Goal: Information Seeking & Learning: Check status

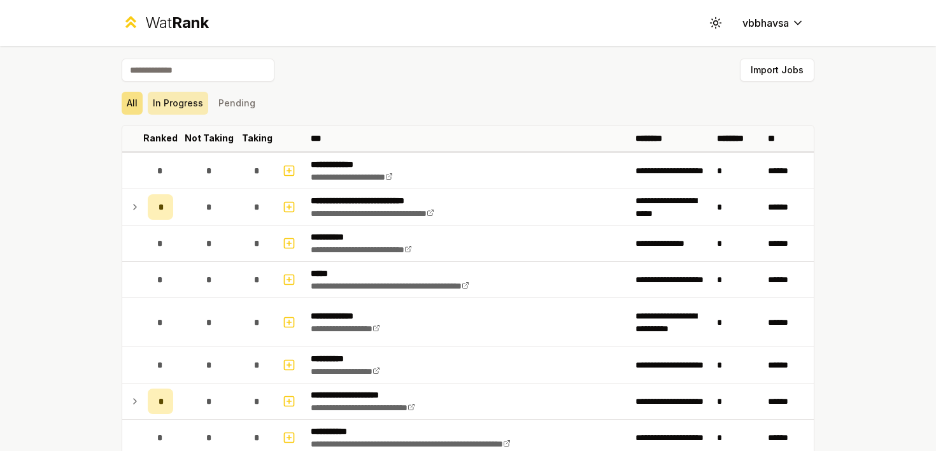
click at [168, 102] on button "In Progress" at bounding box center [178, 103] width 60 height 23
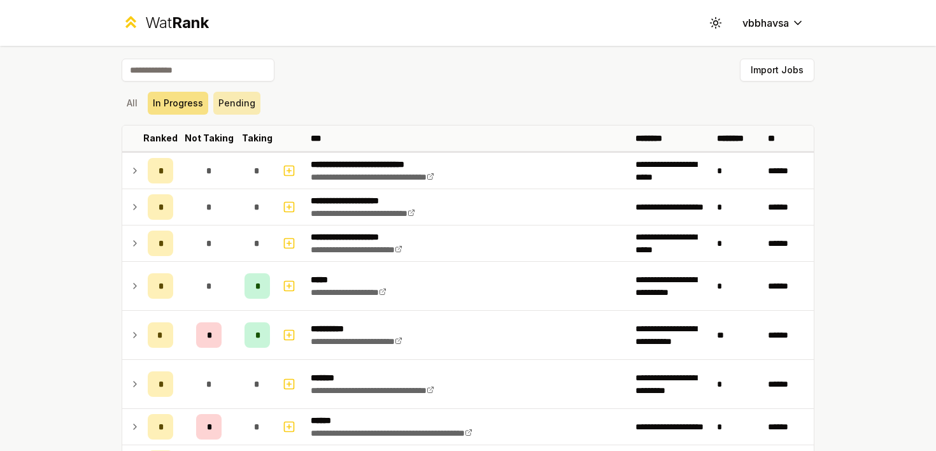
click at [229, 102] on button "Pending" at bounding box center [236, 103] width 47 height 23
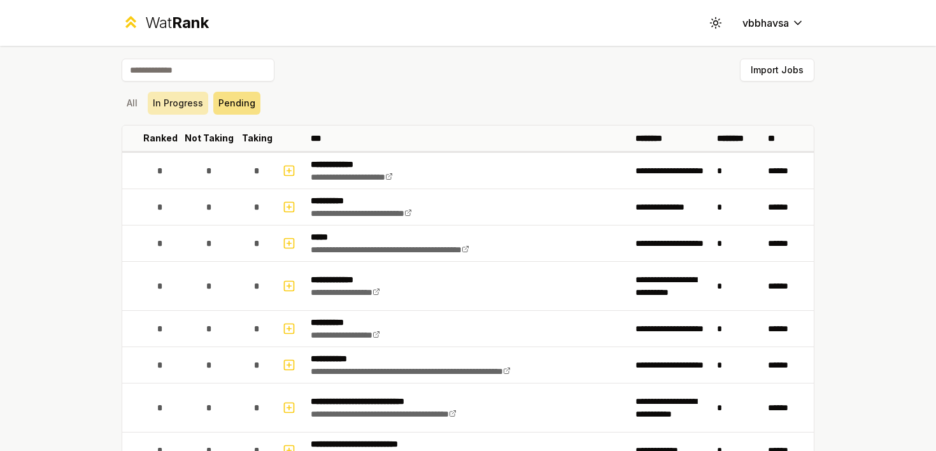
click at [193, 108] on button "In Progress" at bounding box center [178, 103] width 60 height 23
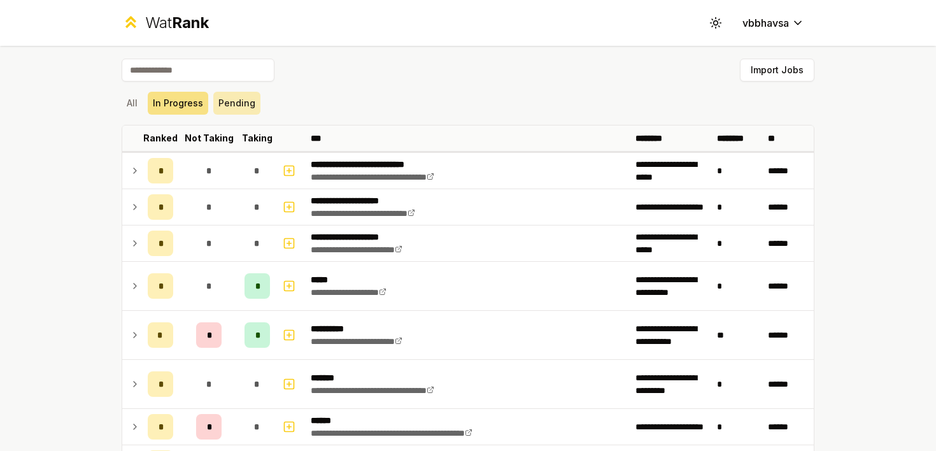
click at [233, 104] on button "Pending" at bounding box center [236, 103] width 47 height 23
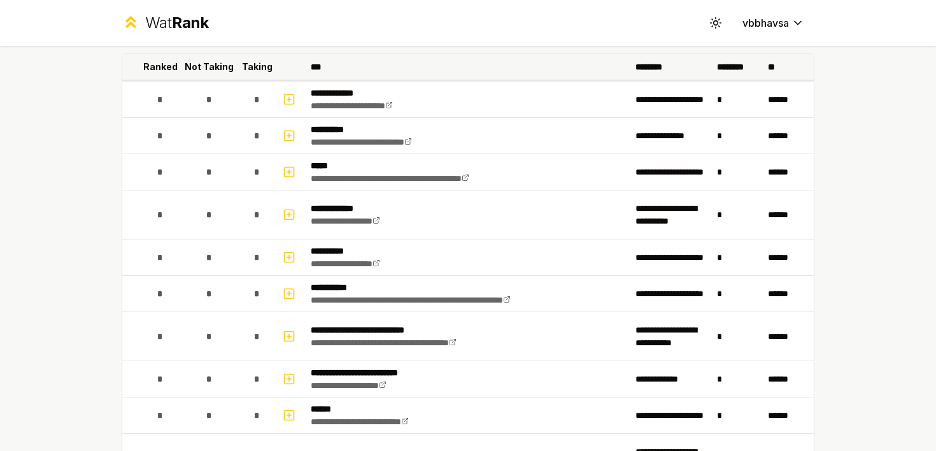
scroll to position [87, 0]
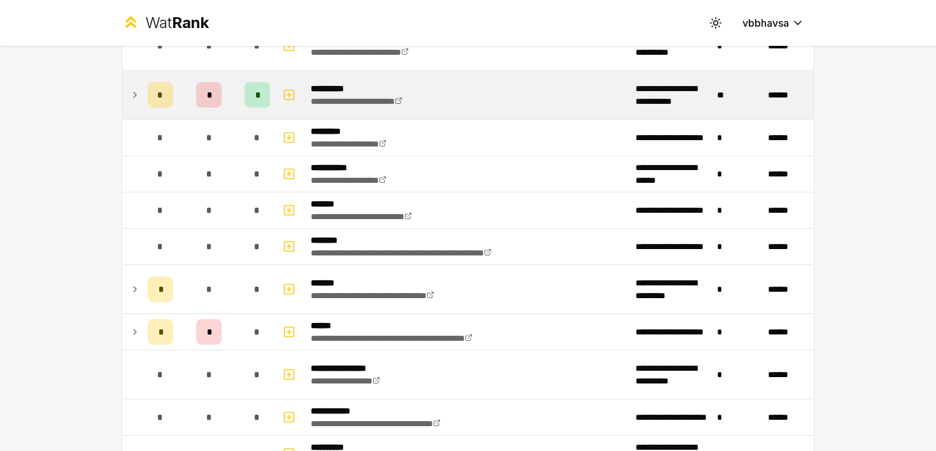
scroll to position [873, 0]
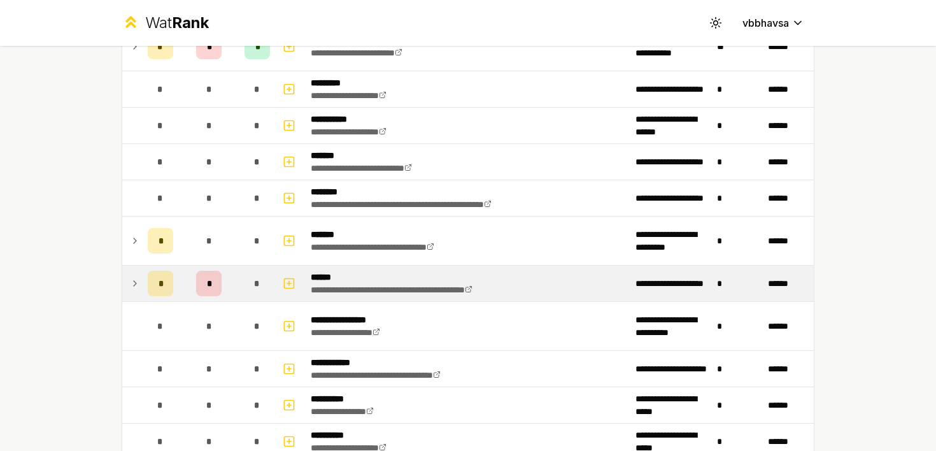
click at [135, 276] on icon at bounding box center [135, 283] width 10 height 15
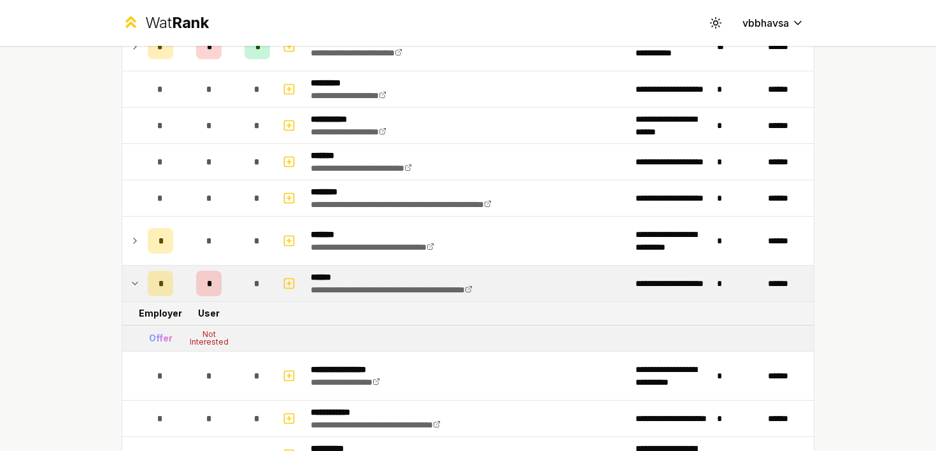
click at [136, 285] on icon at bounding box center [135, 283] width 10 height 15
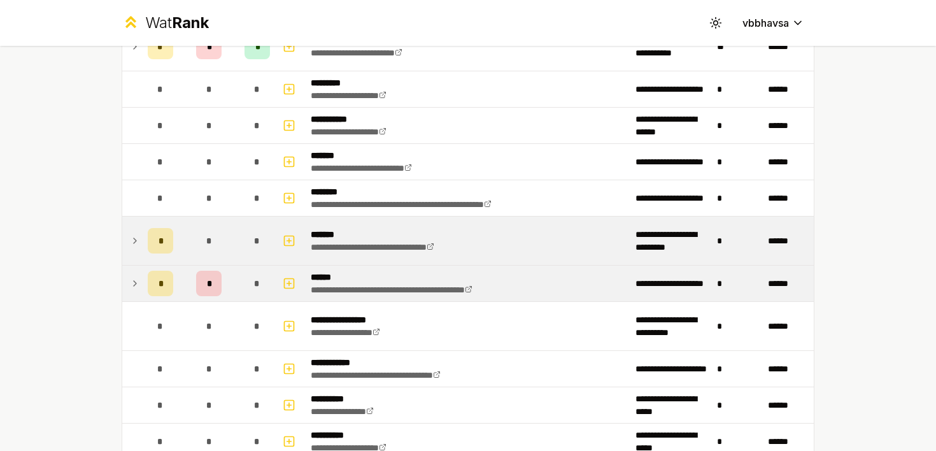
click at [129, 236] on td at bounding box center [132, 240] width 20 height 48
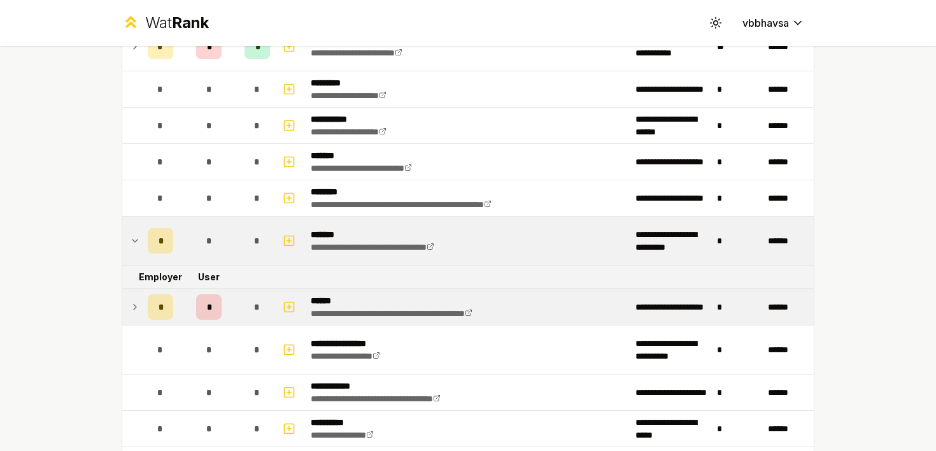
click at [134, 236] on icon at bounding box center [135, 240] width 10 height 15
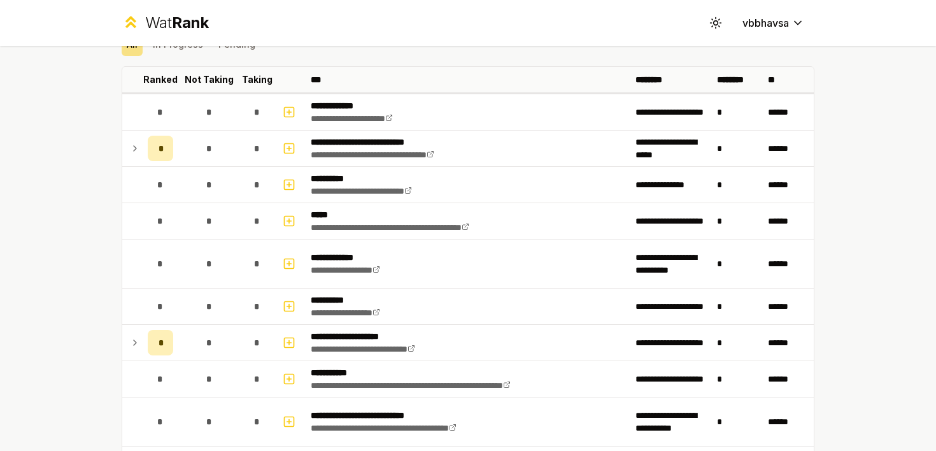
scroll to position [0, 0]
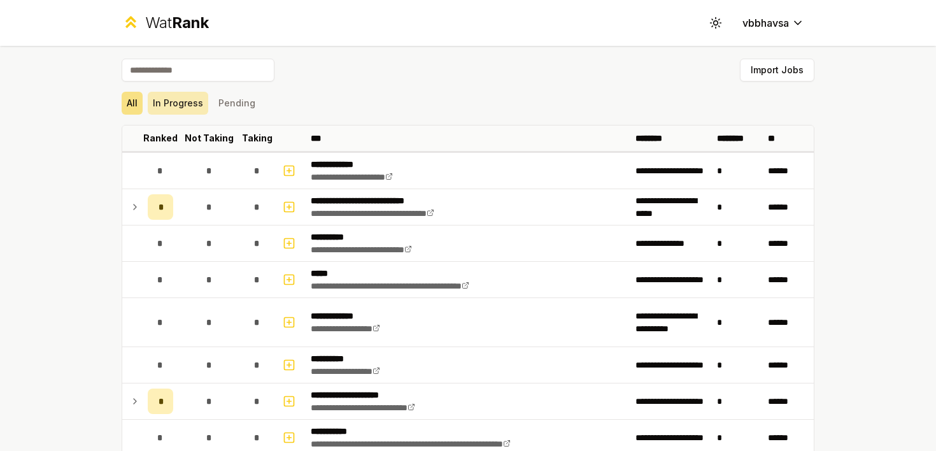
click at [180, 104] on button "In Progress" at bounding box center [178, 103] width 60 height 23
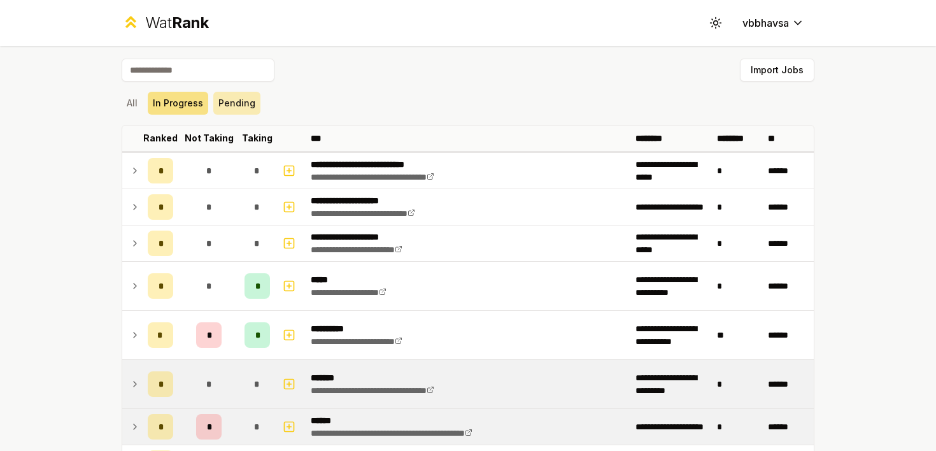
click at [227, 102] on button "Pending" at bounding box center [236, 103] width 47 height 23
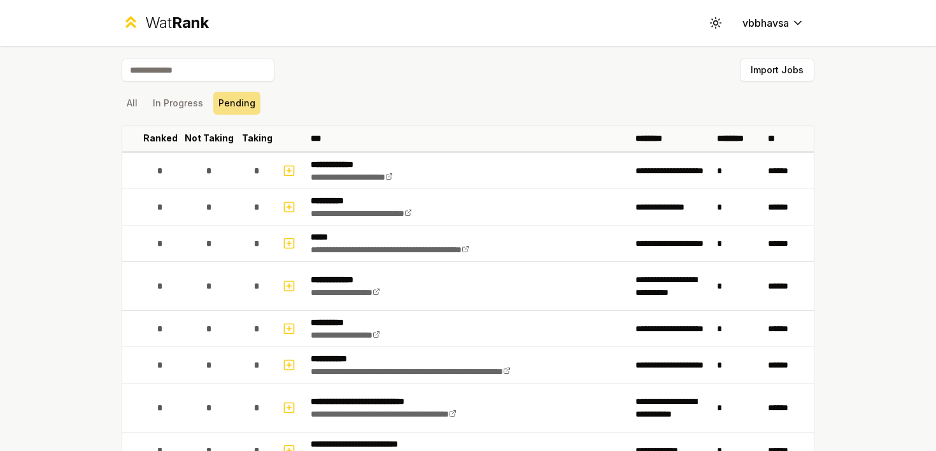
click at [258, 96] on div "All In Progress Pending" at bounding box center [468, 103] width 693 height 23
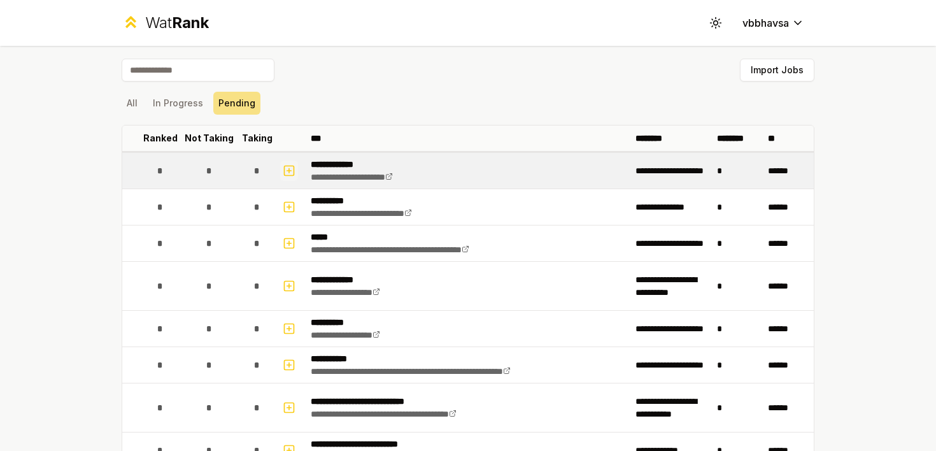
click at [287, 171] on icon "button" at bounding box center [289, 171] width 4 height 0
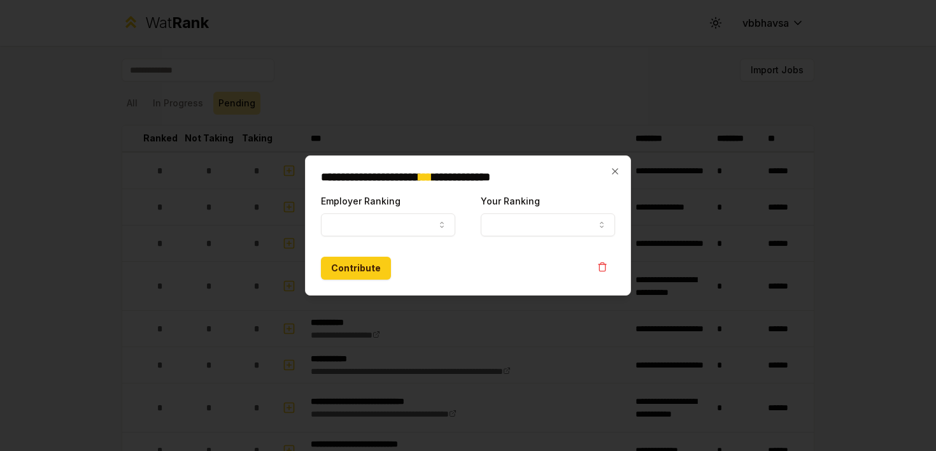
select select
click at [616, 169] on icon "button" at bounding box center [615, 171] width 10 height 10
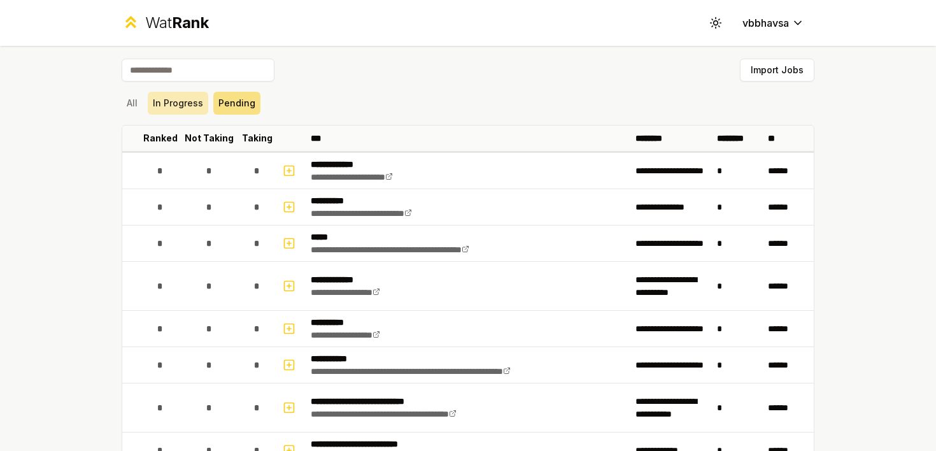
click at [188, 98] on button "In Progress" at bounding box center [178, 103] width 60 height 23
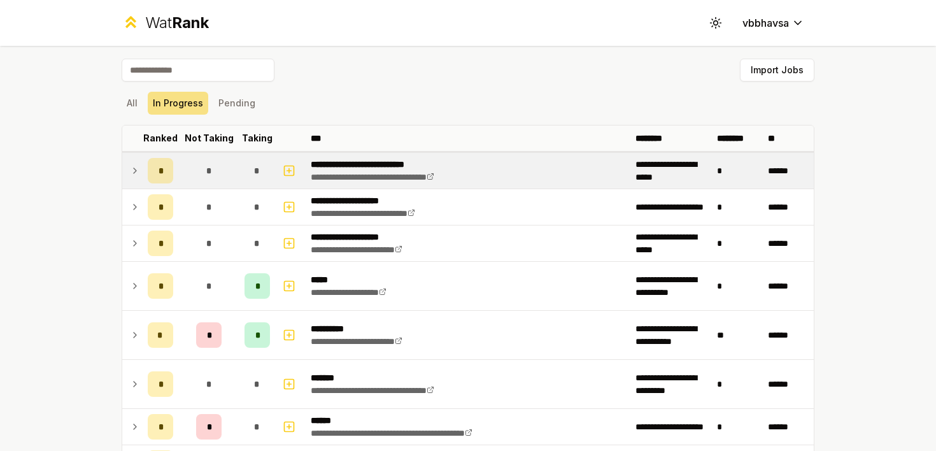
click at [141, 166] on td at bounding box center [132, 171] width 20 height 36
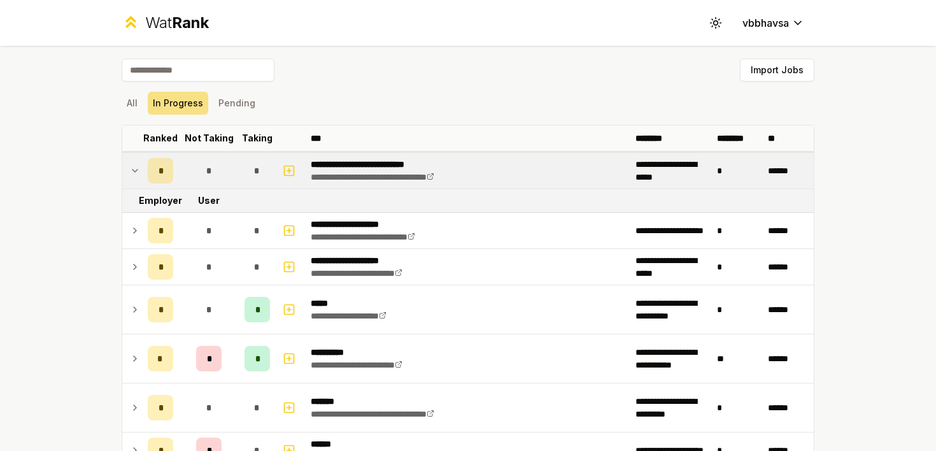
click at [141, 166] on td at bounding box center [132, 171] width 20 height 36
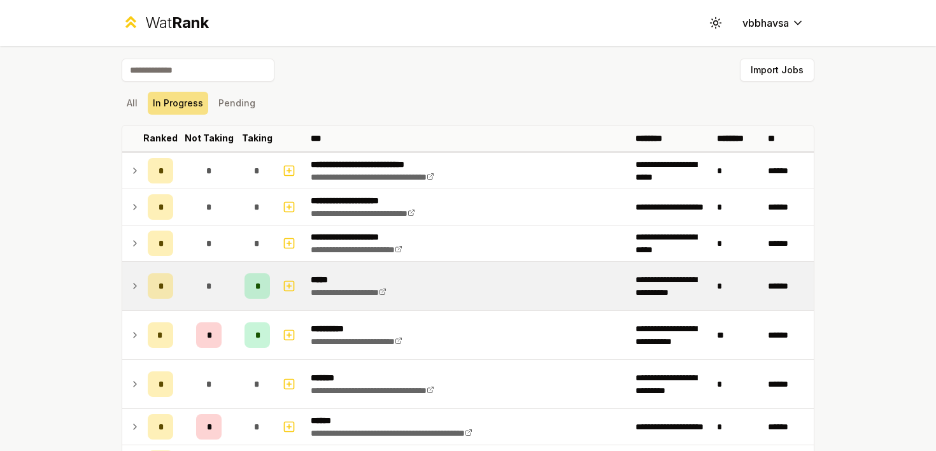
click at [139, 282] on icon at bounding box center [135, 285] width 10 height 15
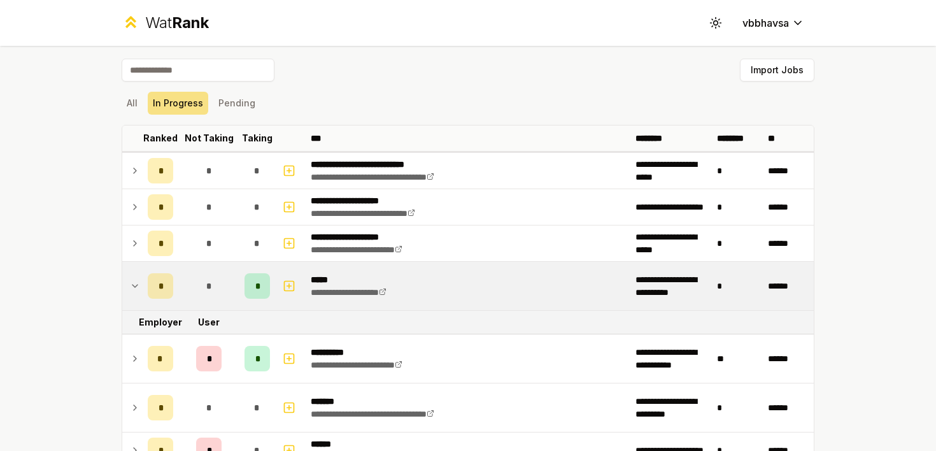
click at [139, 282] on icon at bounding box center [135, 285] width 10 height 15
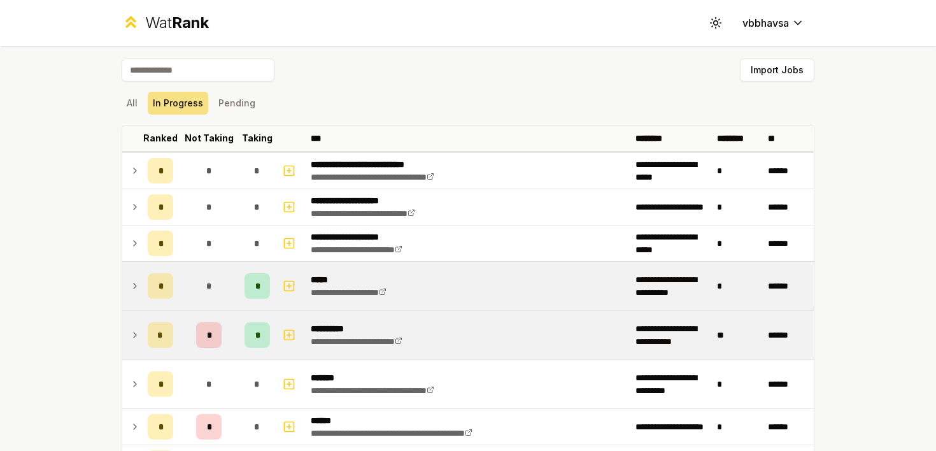
click at [139, 331] on icon at bounding box center [135, 334] width 10 height 15
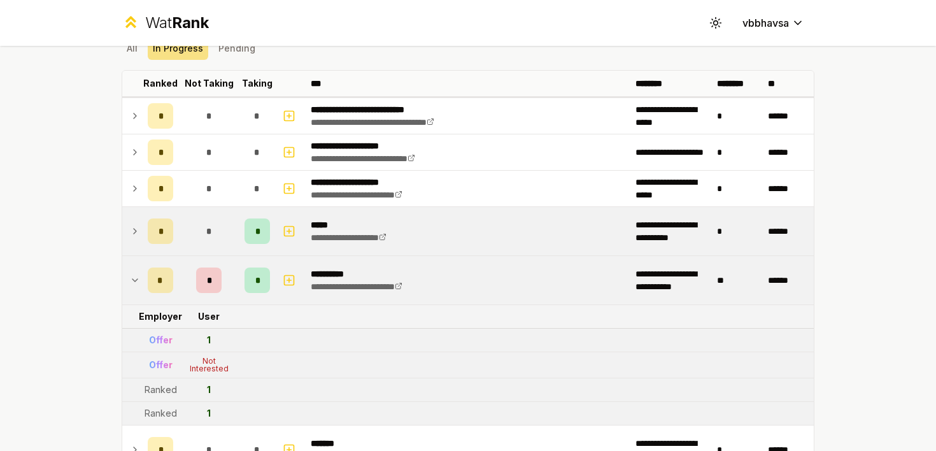
scroll to position [62, 0]
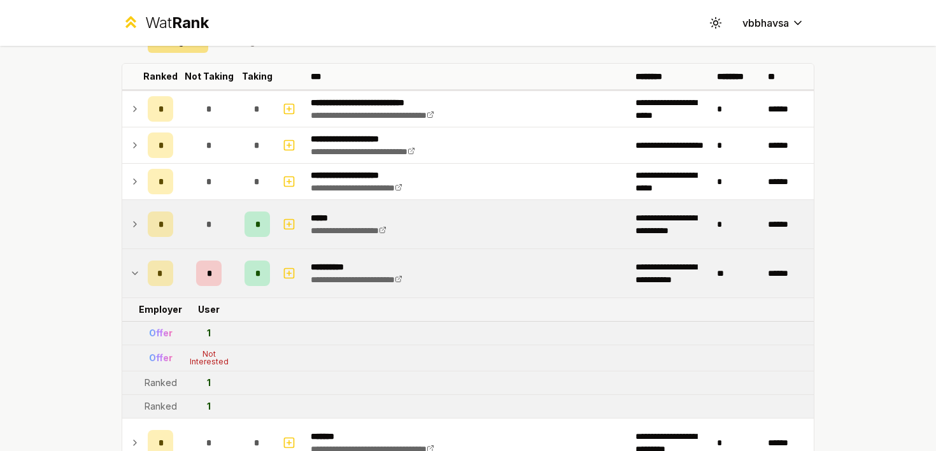
click at [135, 270] on icon at bounding box center [135, 272] width 10 height 15
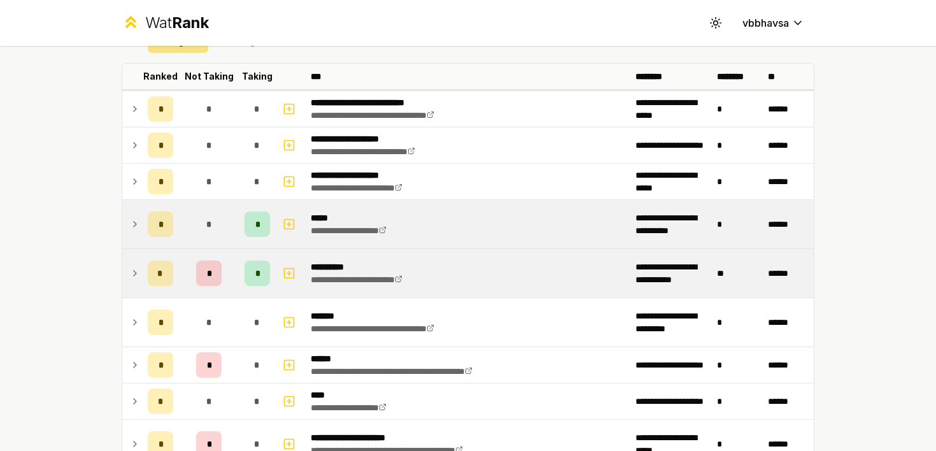
click at [132, 221] on icon at bounding box center [135, 223] width 10 height 15
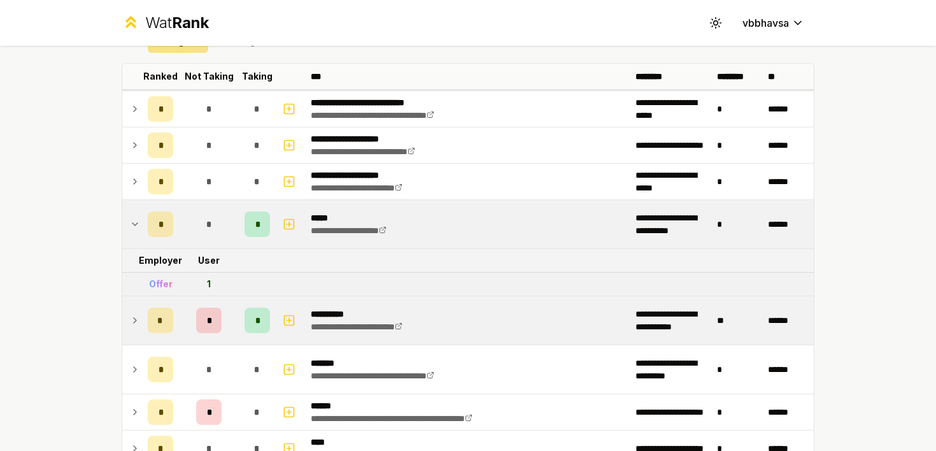
click at [139, 218] on icon at bounding box center [135, 223] width 10 height 15
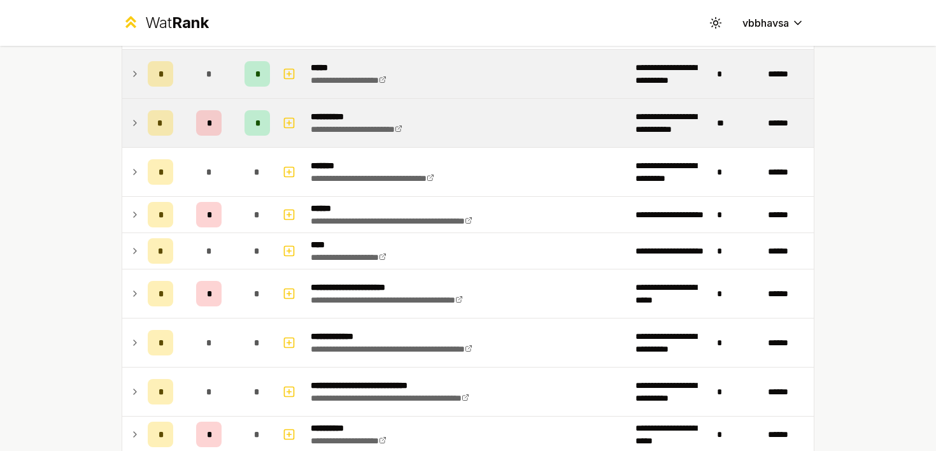
scroll to position [213, 0]
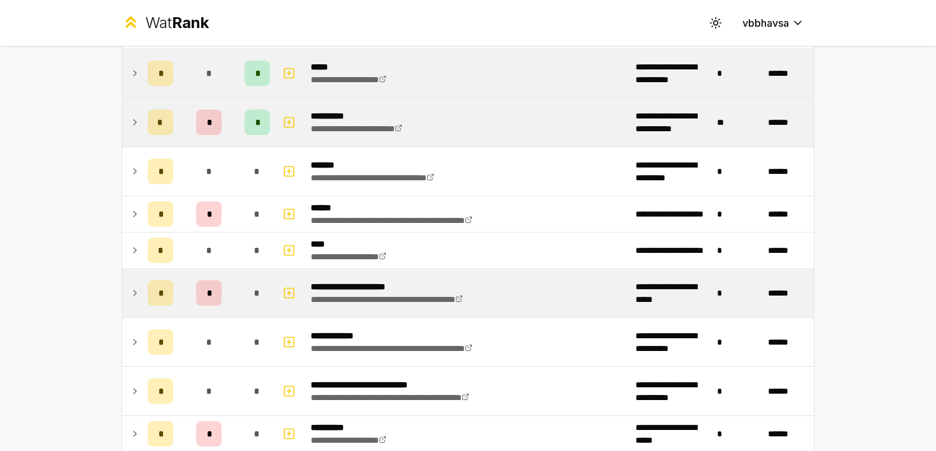
click at [127, 290] on td at bounding box center [132, 293] width 20 height 48
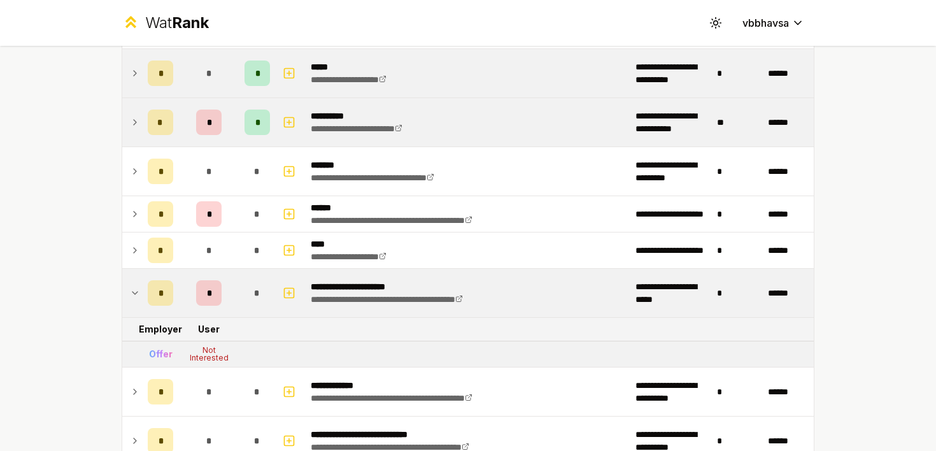
click at [127, 288] on td at bounding box center [132, 293] width 20 height 48
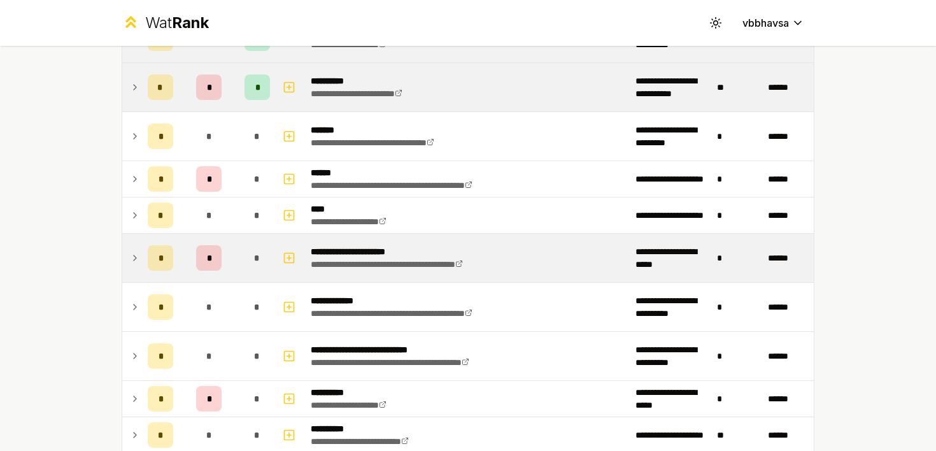
scroll to position [283, 0]
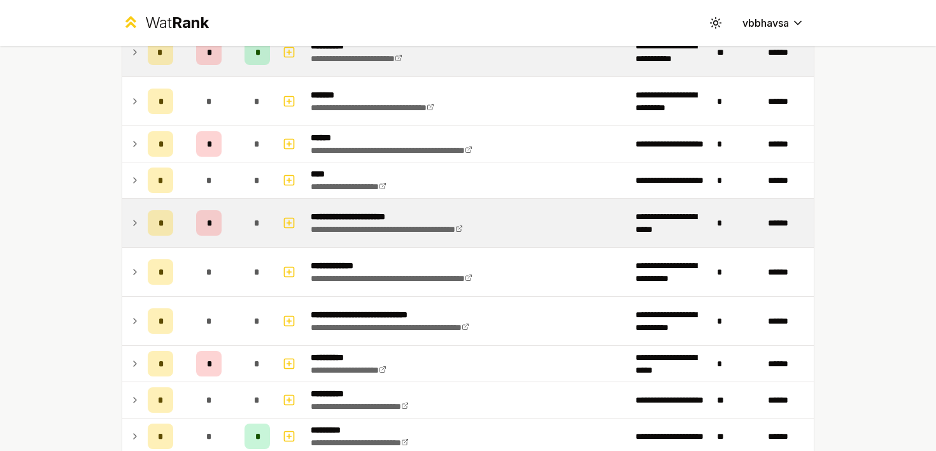
click at [130, 214] on td at bounding box center [132, 223] width 20 height 48
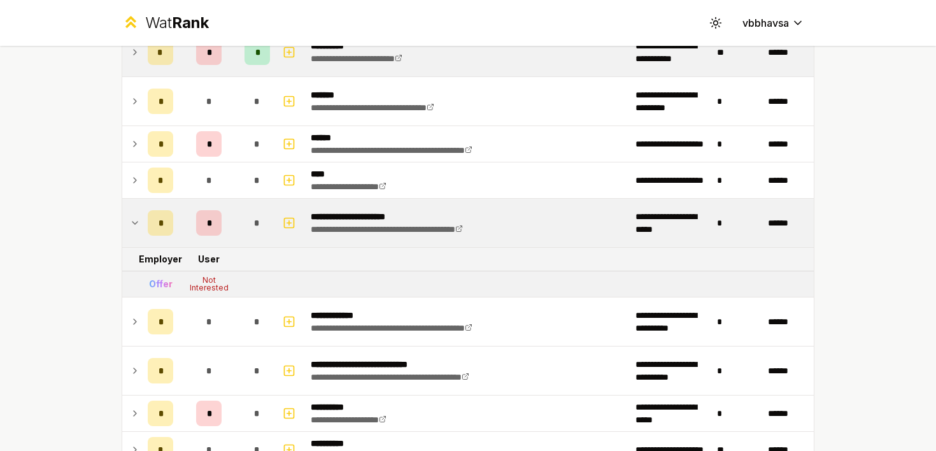
click at [130, 214] on td at bounding box center [132, 223] width 20 height 48
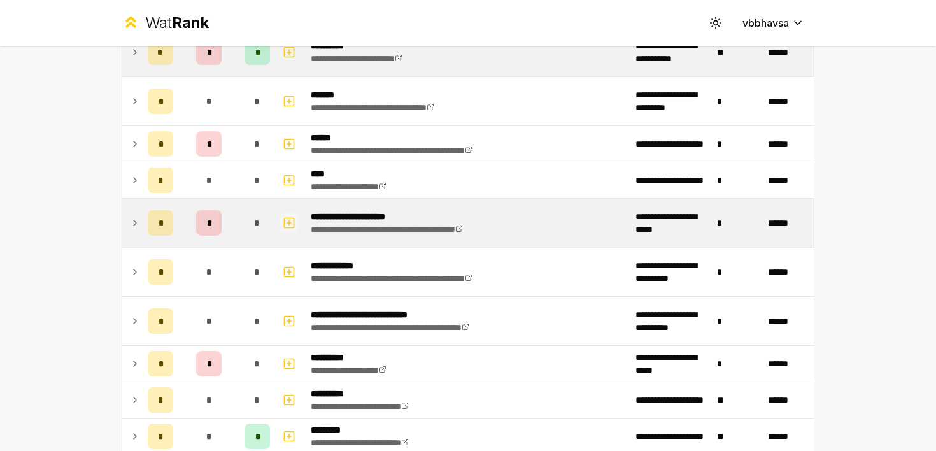
click at [289, 220] on icon "button" at bounding box center [289, 222] width 0 height 4
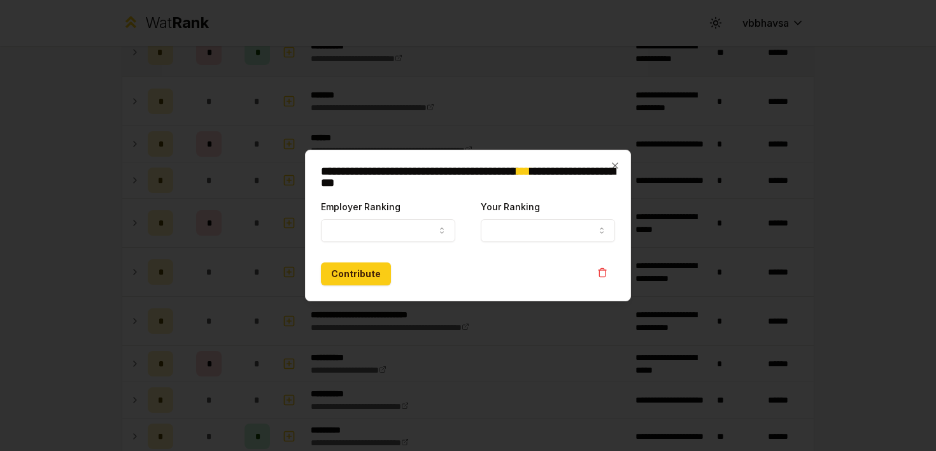
select select
click at [379, 223] on button "Employer Ranking" at bounding box center [388, 230] width 134 height 23
click at [609, 165] on div "**********" at bounding box center [468, 226] width 326 height 152
click at [616, 164] on icon "button" at bounding box center [615, 165] width 10 height 10
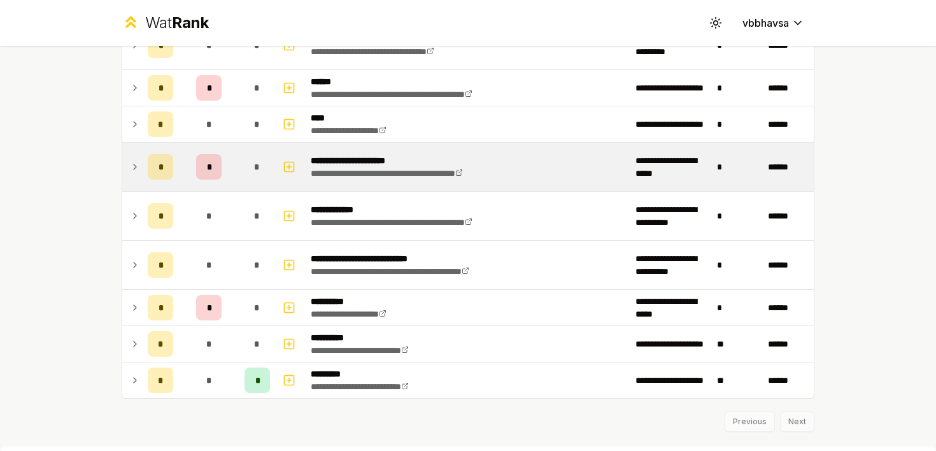
scroll to position [348, 0]
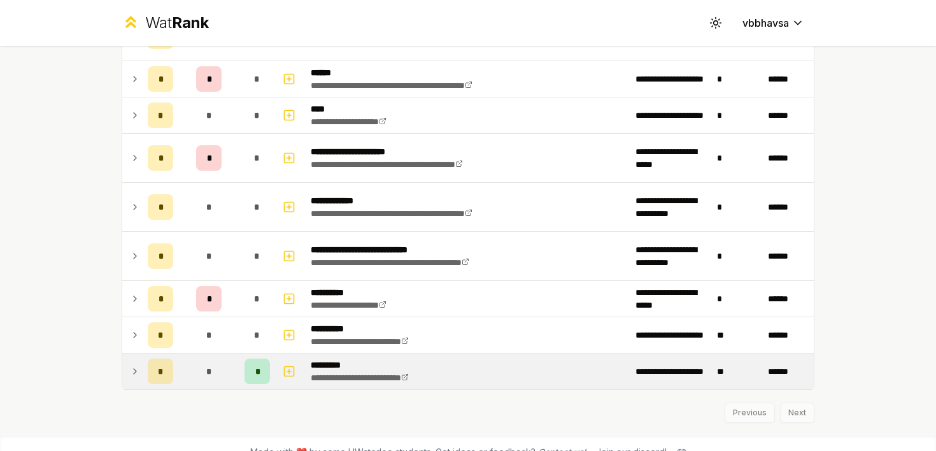
click at [133, 372] on icon at bounding box center [135, 370] width 10 height 15
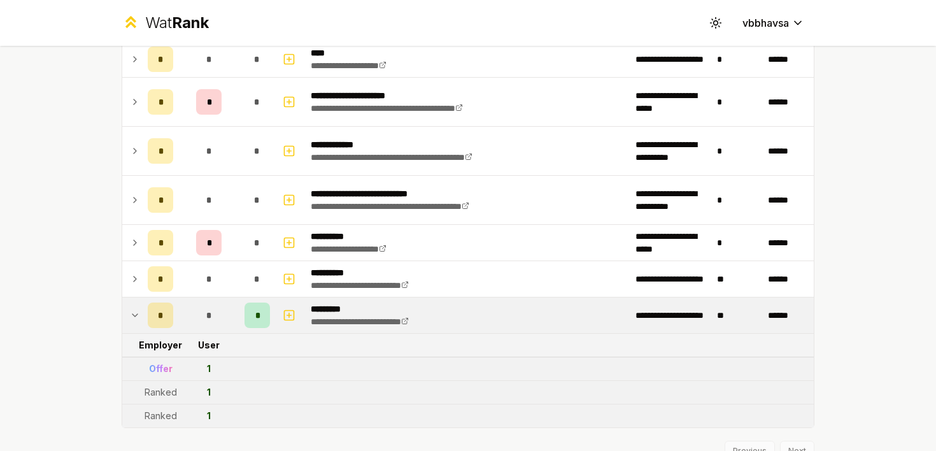
scroll to position [377, 0]
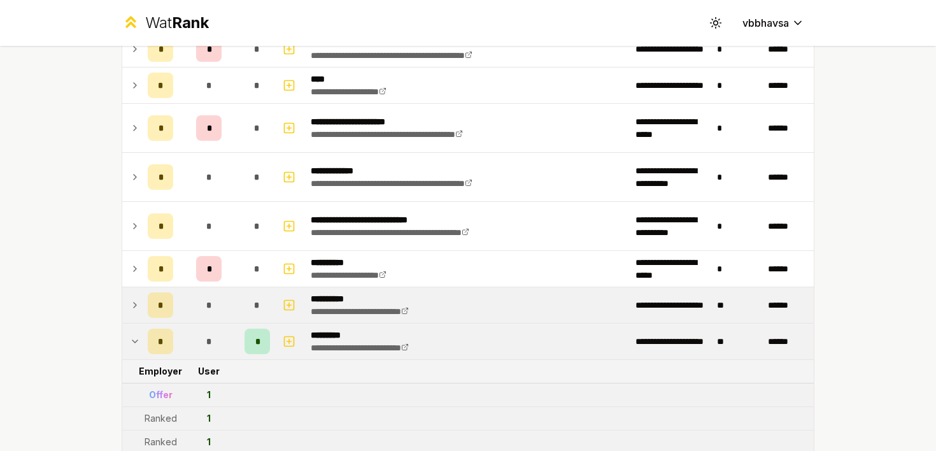
click at [135, 308] on icon at bounding box center [135, 304] width 10 height 15
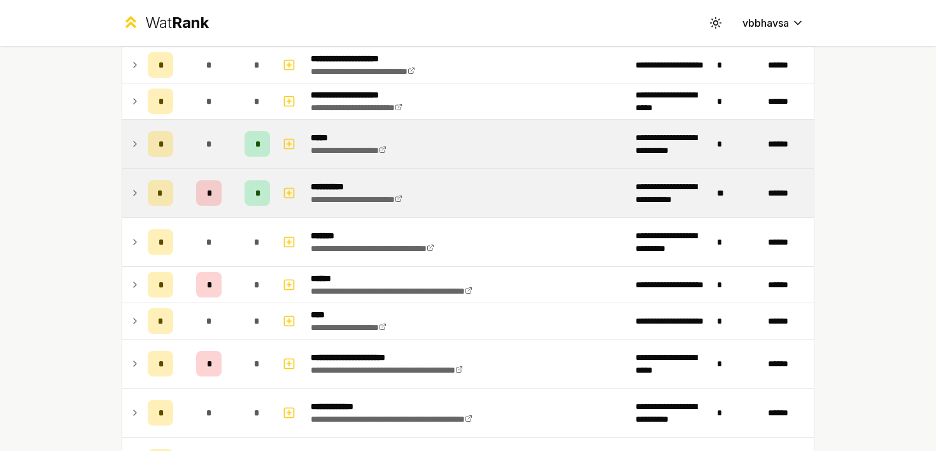
scroll to position [0, 0]
